Goal: Task Accomplishment & Management: Use online tool/utility

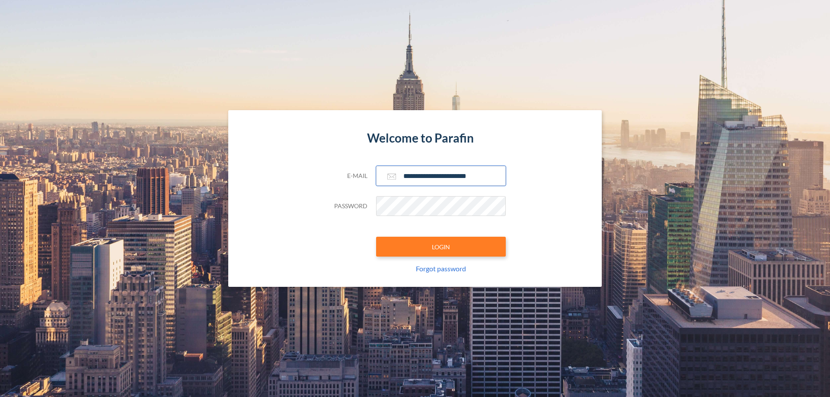
type input "**********"
click at [441, 247] on button "LOGIN" at bounding box center [441, 247] width 130 height 20
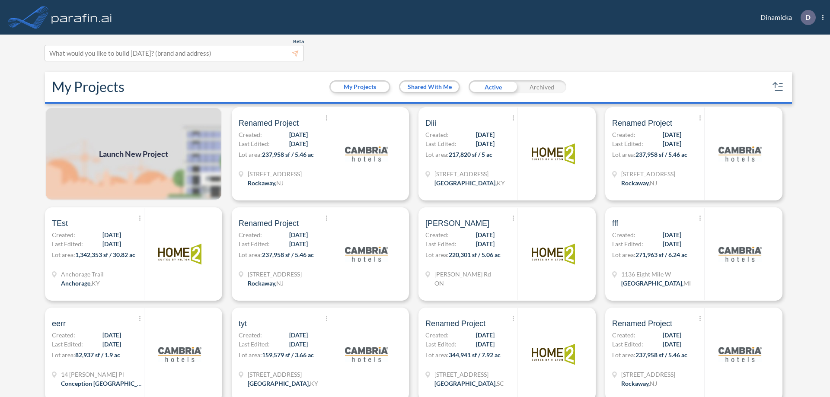
scroll to position [2, 0]
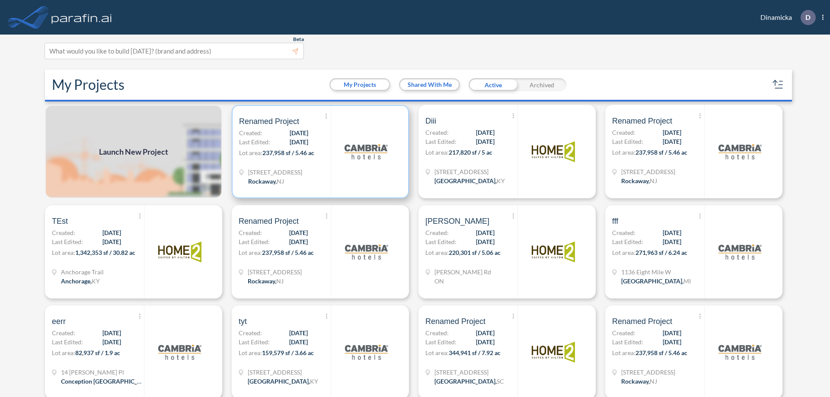
click at [319, 152] on p "Lot area: 237,958 sf / 5.46 ac" at bounding box center [285, 154] width 92 height 13
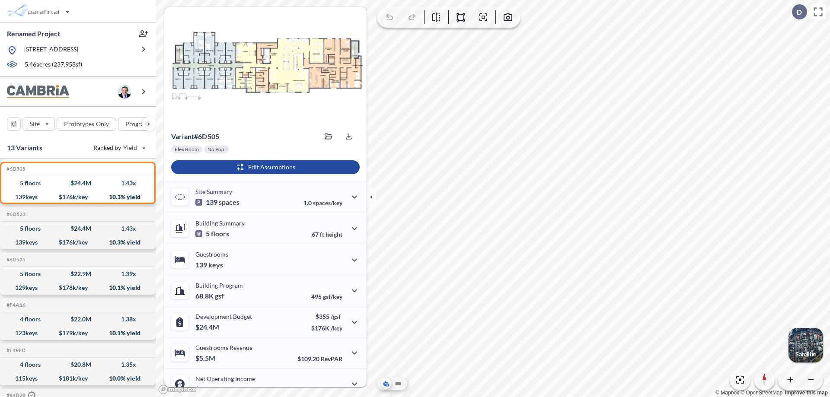
scroll to position [44, 0]
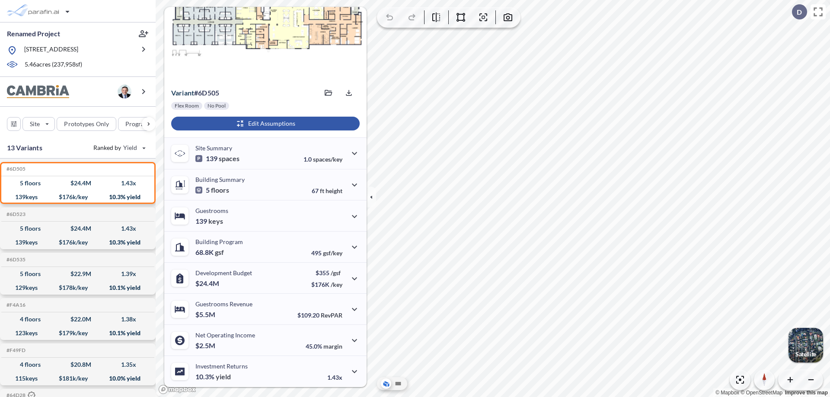
click at [264, 124] on div "button" at bounding box center [265, 124] width 189 height 14
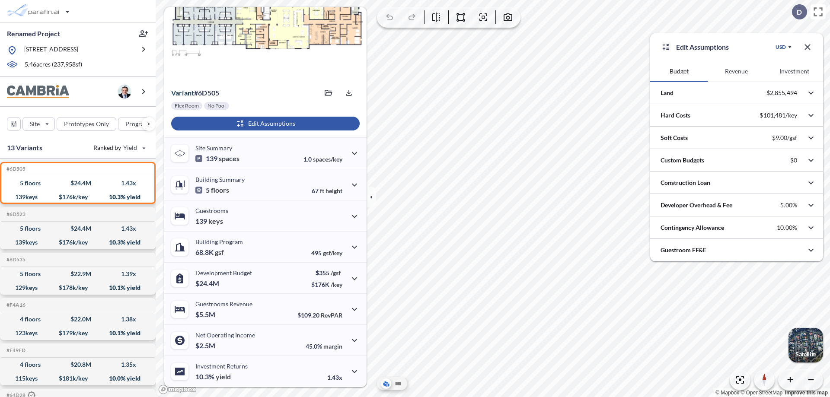
click at [736, 71] on button "Revenue" at bounding box center [737, 71] width 58 height 21
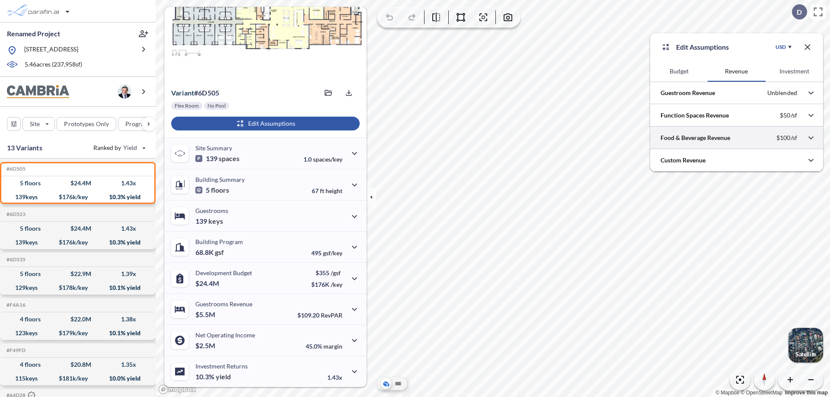
click at [737, 138] on div at bounding box center [736, 138] width 173 height 22
